Goal: Information Seeking & Learning: Learn about a topic

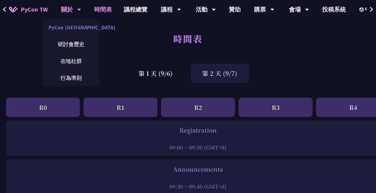
click at [71, 28] on link "PyCon [GEOGRAPHIC_DATA]" at bounding box center [71, 27] width 57 height 14
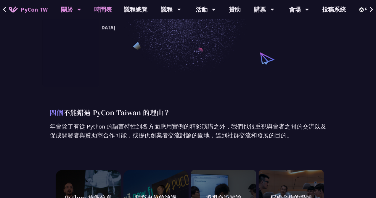
scroll to position [89, 0]
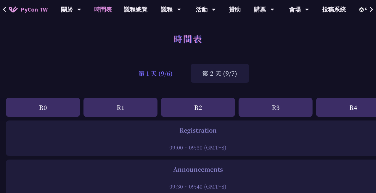
click at [147, 71] on div "第 1 天 (9/6)" at bounding box center [156, 73] width 58 height 19
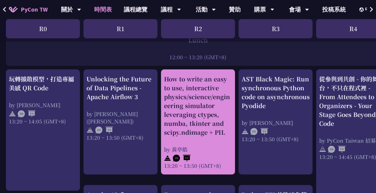
scroll to position [593, 0]
